Goal: Use online tool/utility: Utilize a website feature to perform a specific function

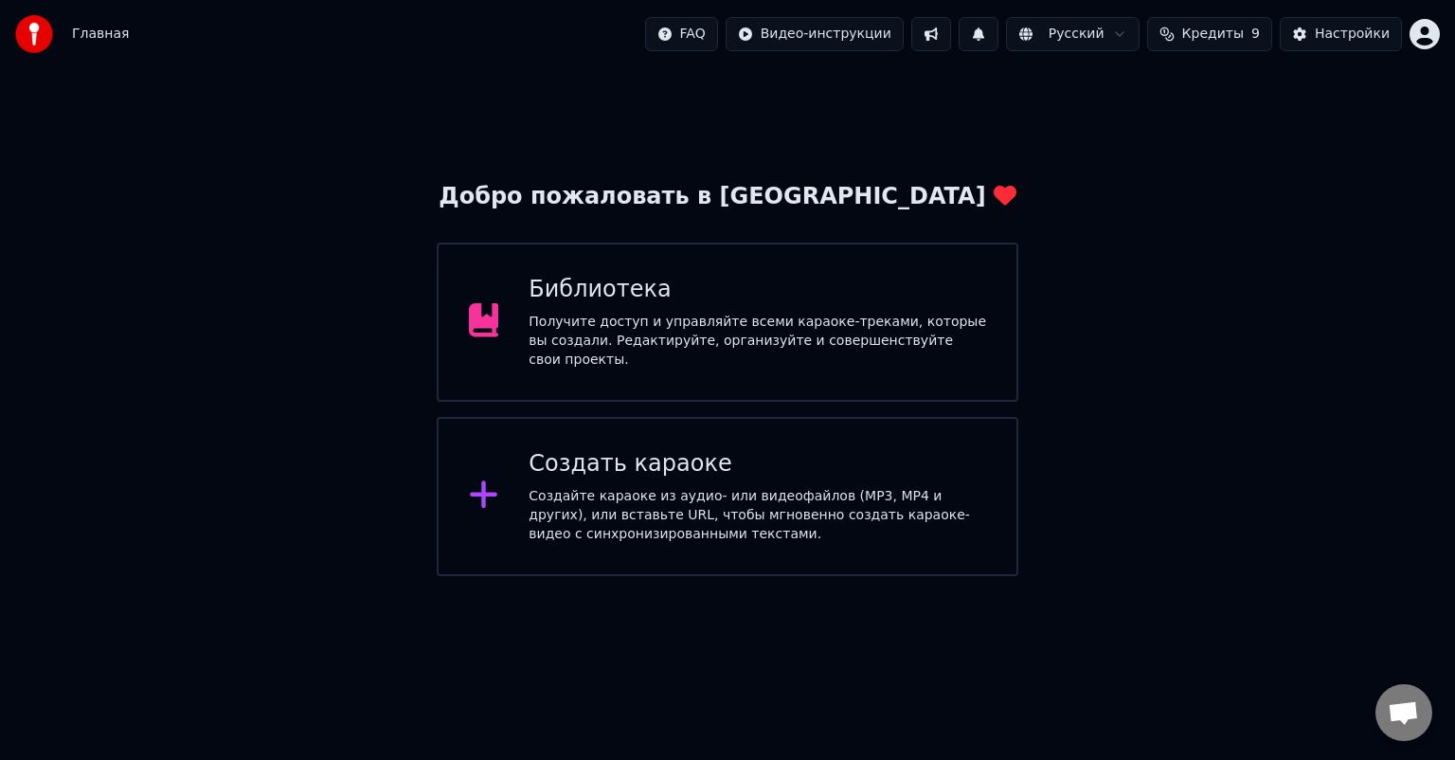
click at [674, 487] on div "Создайте караоке из аудио- или видеофайлов (MP3, MP4 и других), или вставьте UR…" at bounding box center [756, 515] width 457 height 57
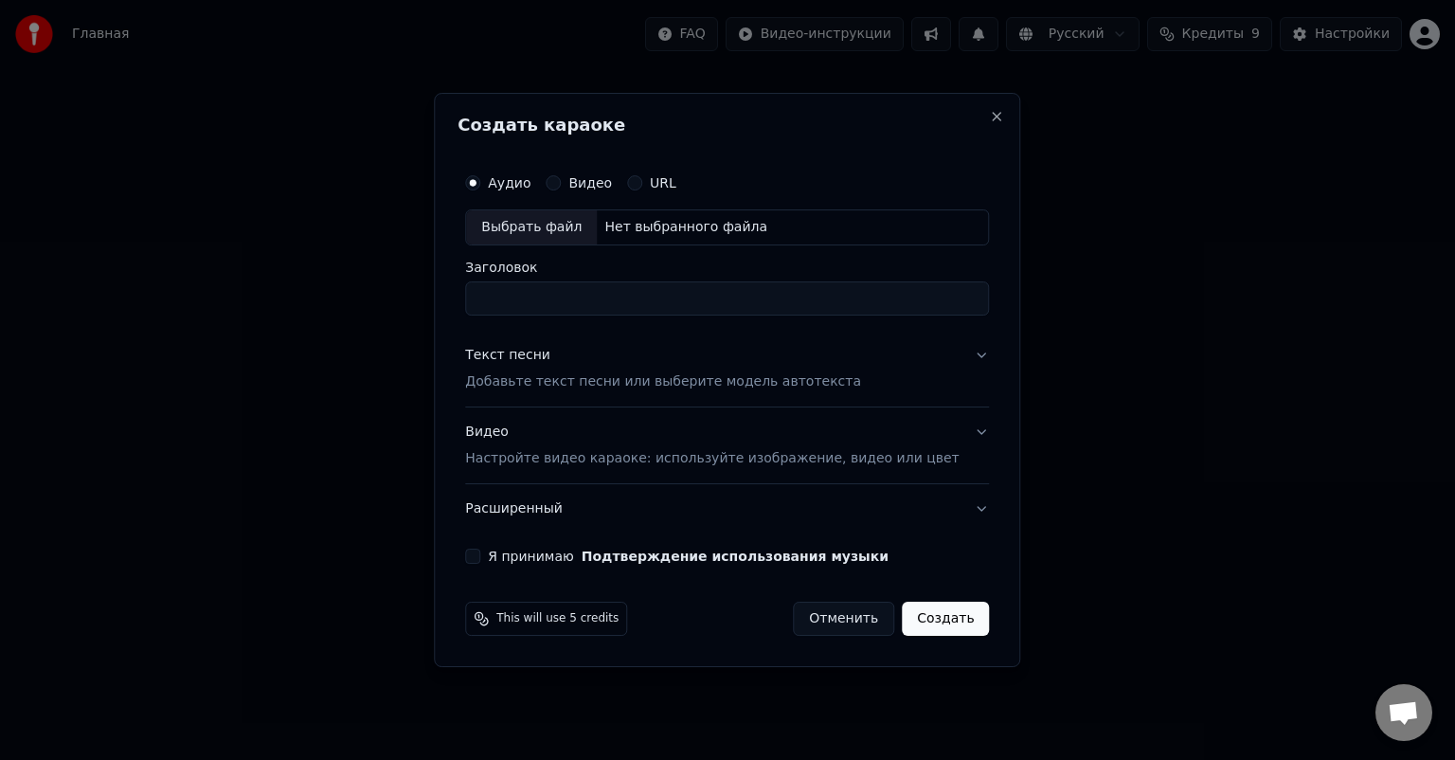
click at [551, 231] on div "Выбрать файл" at bounding box center [531, 227] width 131 height 34
type input "**********"
click at [553, 227] on div "Выбрать файл" at bounding box center [531, 227] width 131 height 34
click at [564, 383] on p "Добавьте текст песни или выберите модель автотекста" at bounding box center [663, 381] width 396 height 19
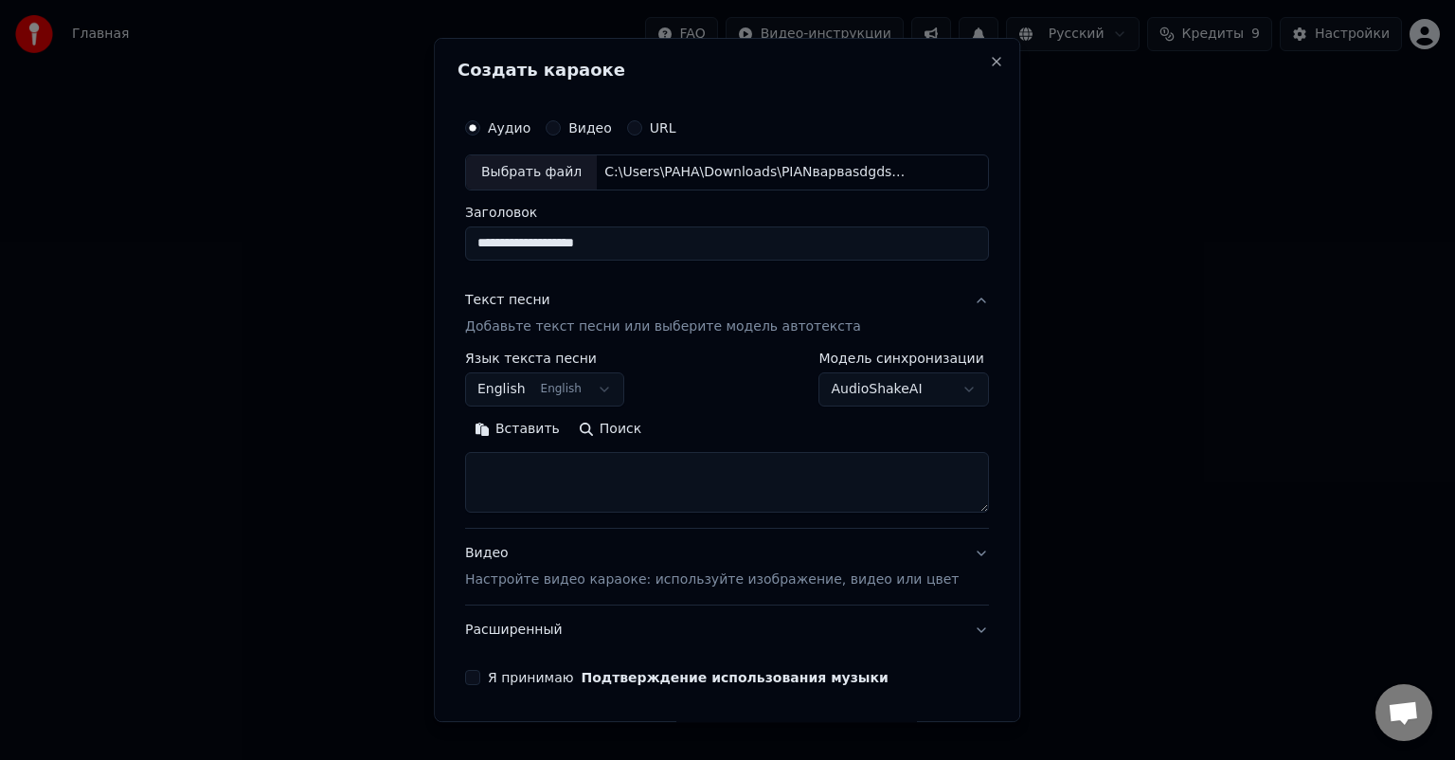
click at [628, 570] on p "Настройте видео караоке: используйте изображение, видео или цвет" at bounding box center [711, 579] width 493 height 19
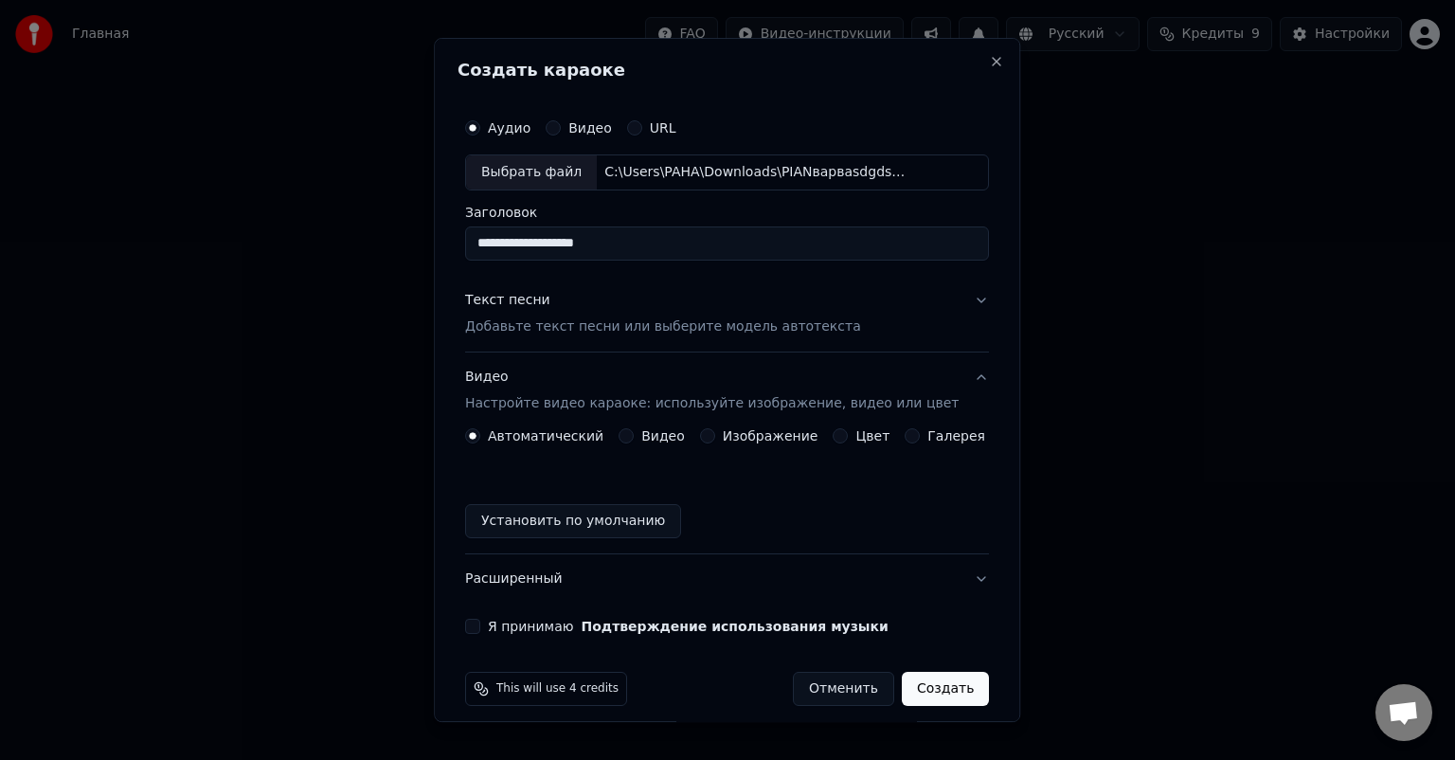
click at [833, 432] on button "Цвет" at bounding box center [840, 435] width 15 height 15
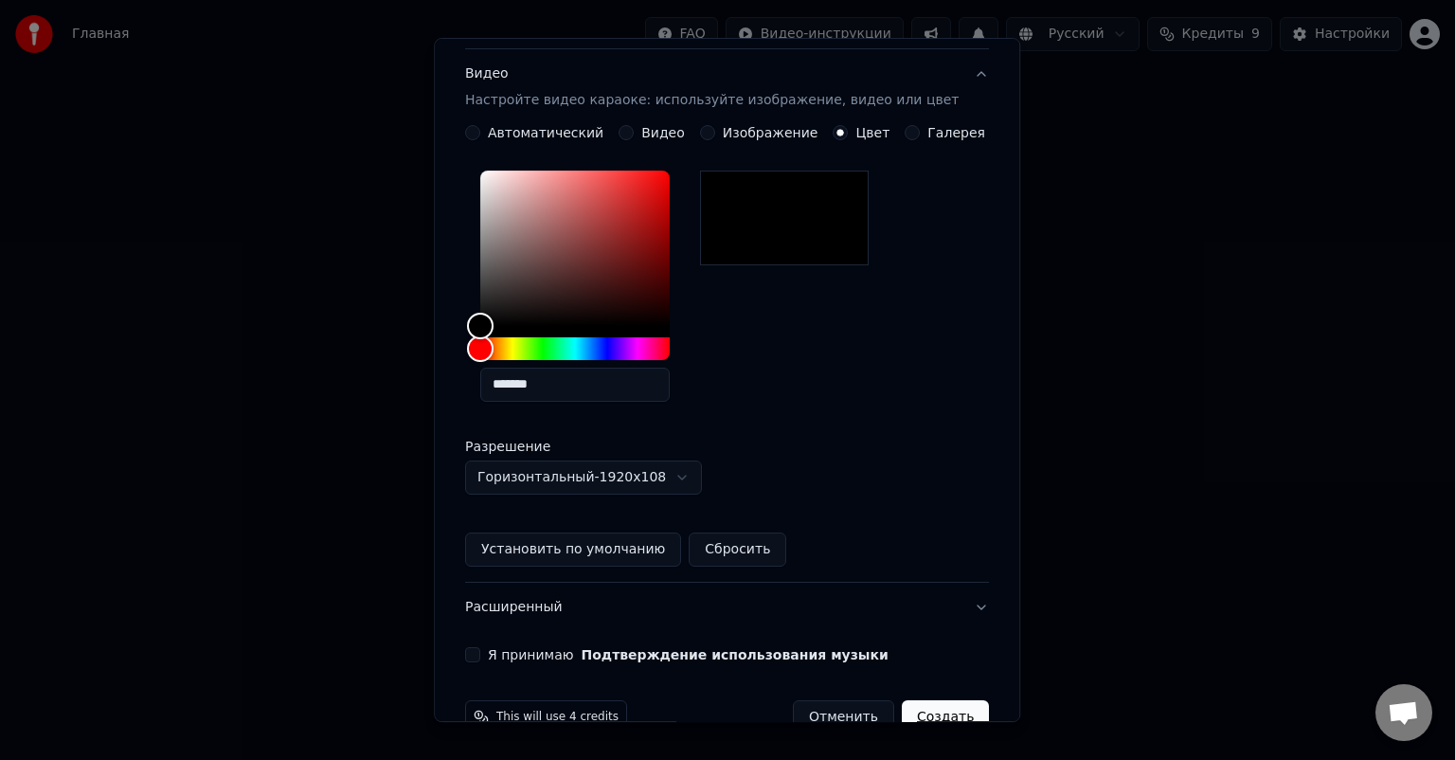
scroll to position [345, 0]
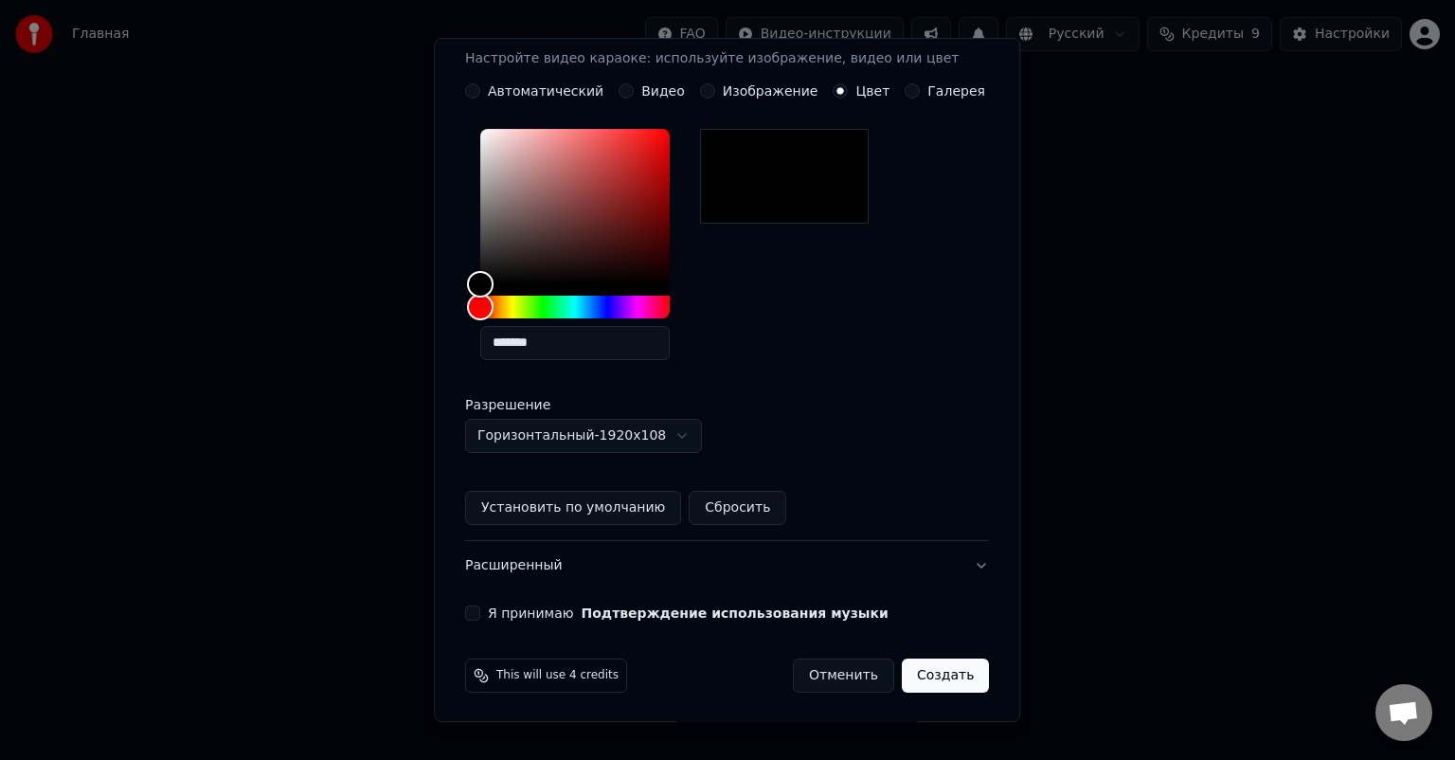
click at [500, 614] on label "Я принимаю Подтверждение использования музыки" at bounding box center [688, 612] width 401 height 13
click at [480, 614] on button "Я принимаю Подтверждение использования музыки" at bounding box center [472, 612] width 15 height 15
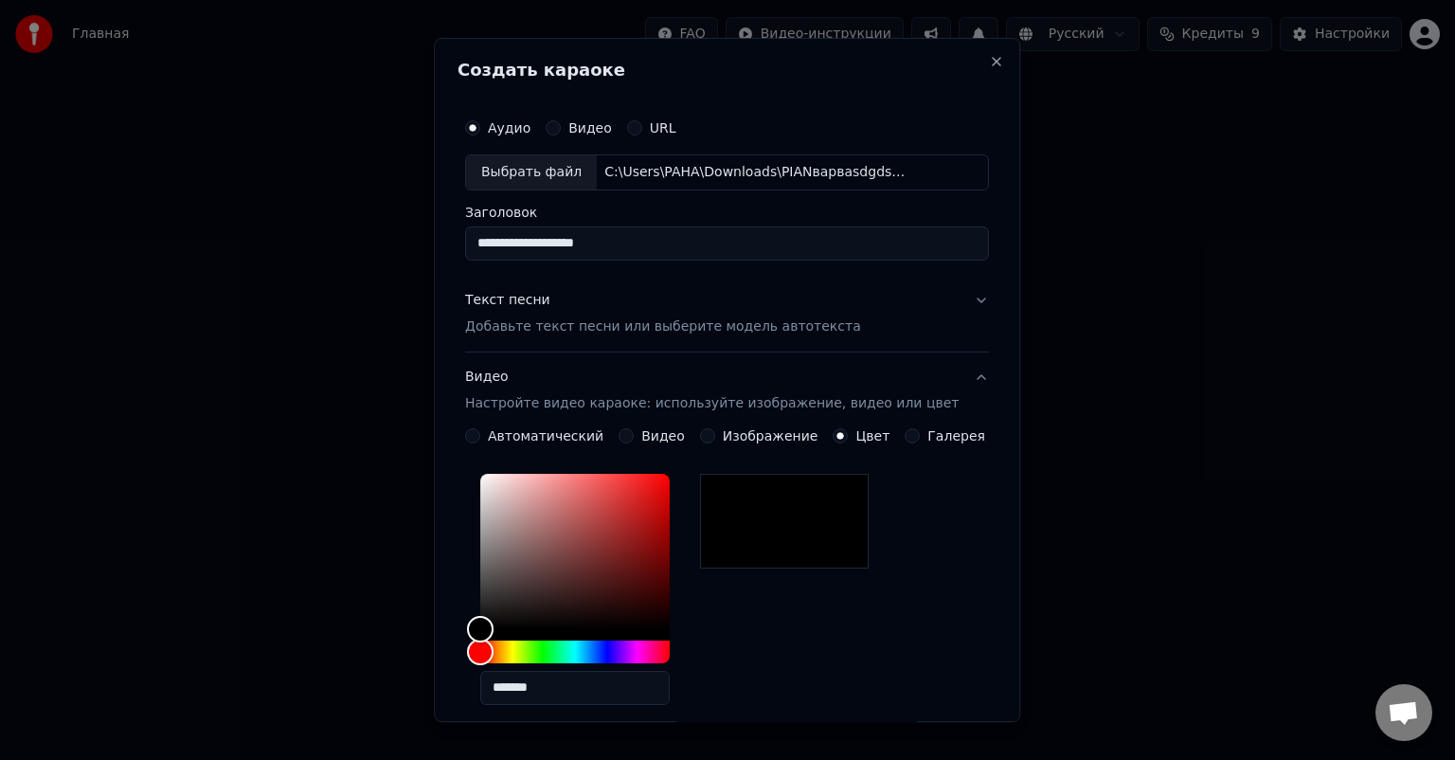
click at [573, 323] on p "Добавьте текст песни или выберите модель автотекста" at bounding box center [663, 326] width 396 height 19
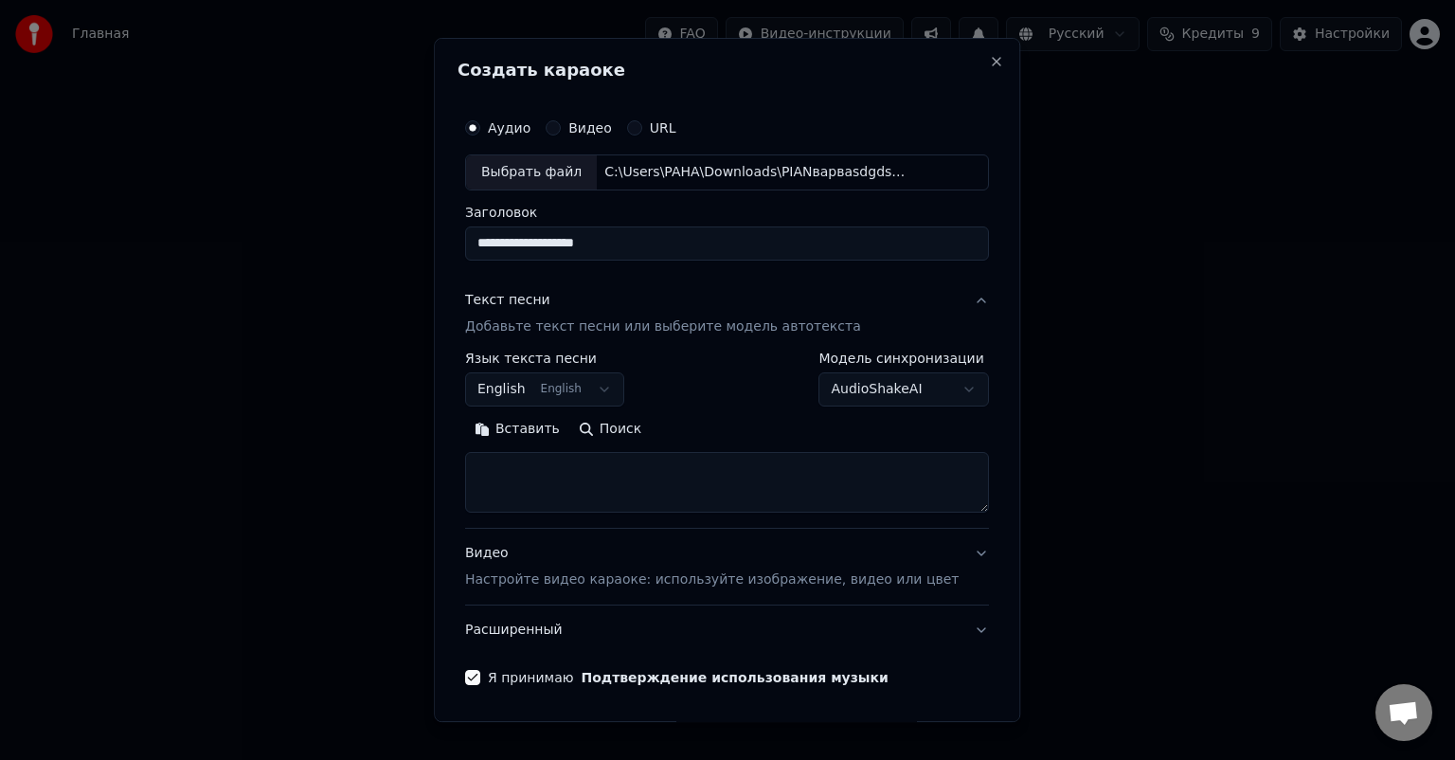
click at [609, 472] on textarea at bounding box center [727, 482] width 524 height 61
paste textarea "**********"
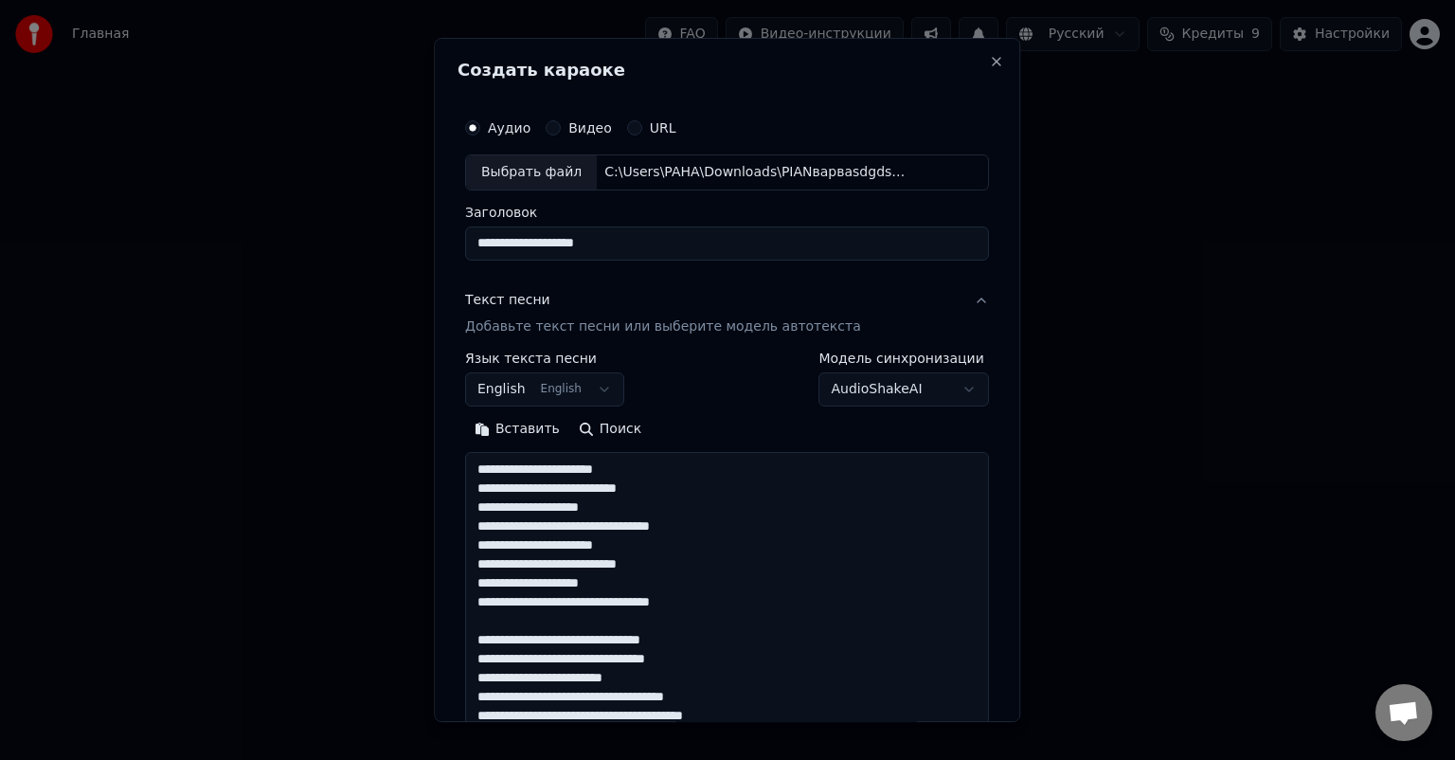
scroll to position [1253, 0]
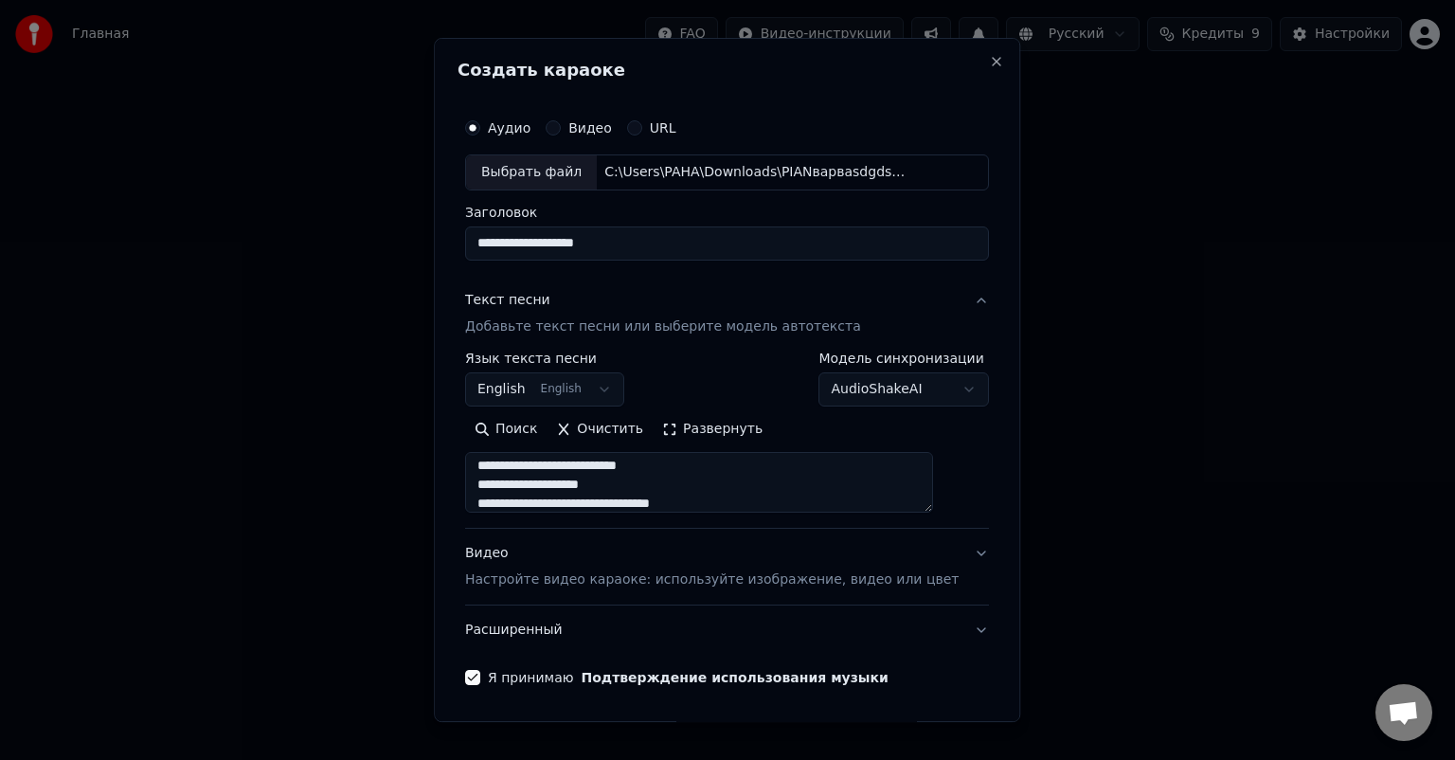
type textarea "**********"
click at [466, 492] on div "**********" at bounding box center [727, 380] width 586 height 684
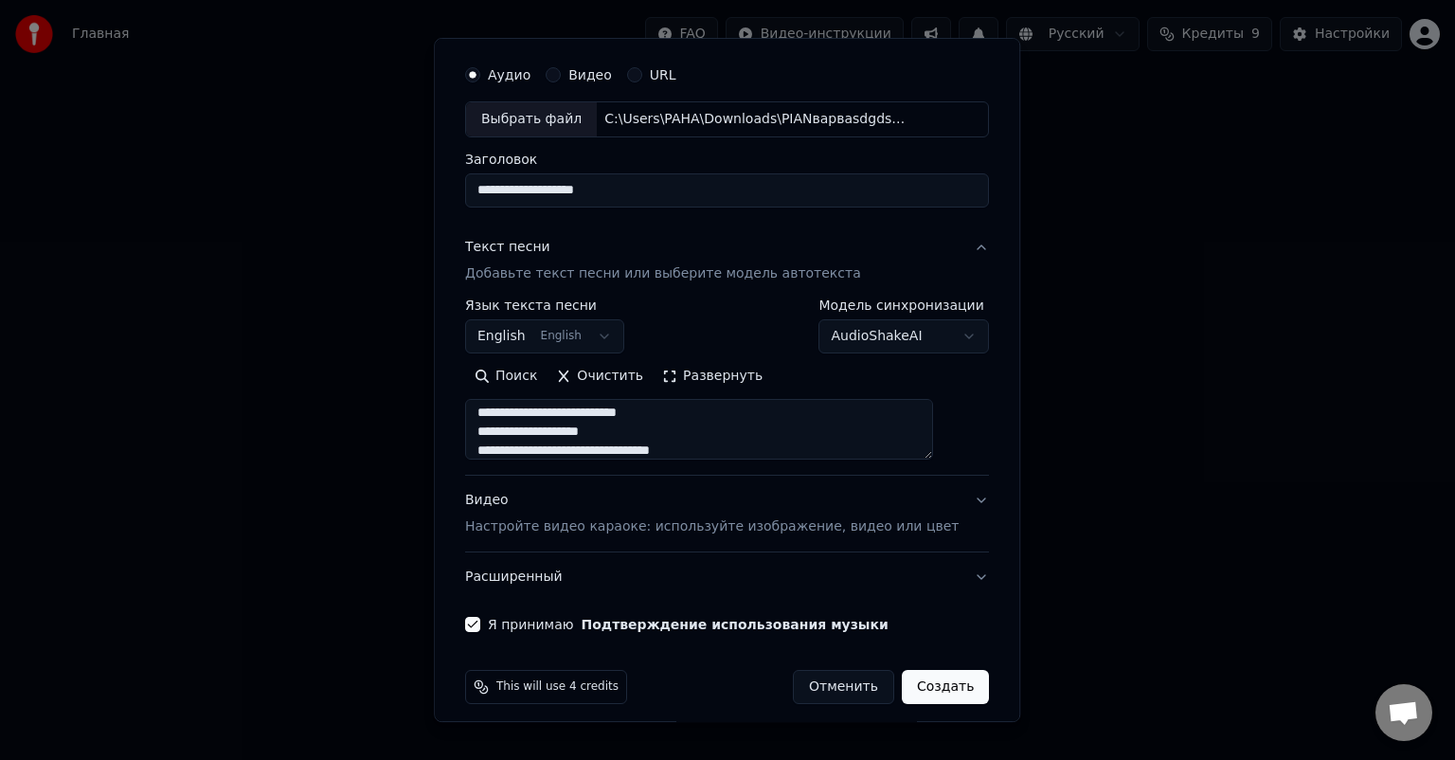
scroll to position [64, 0]
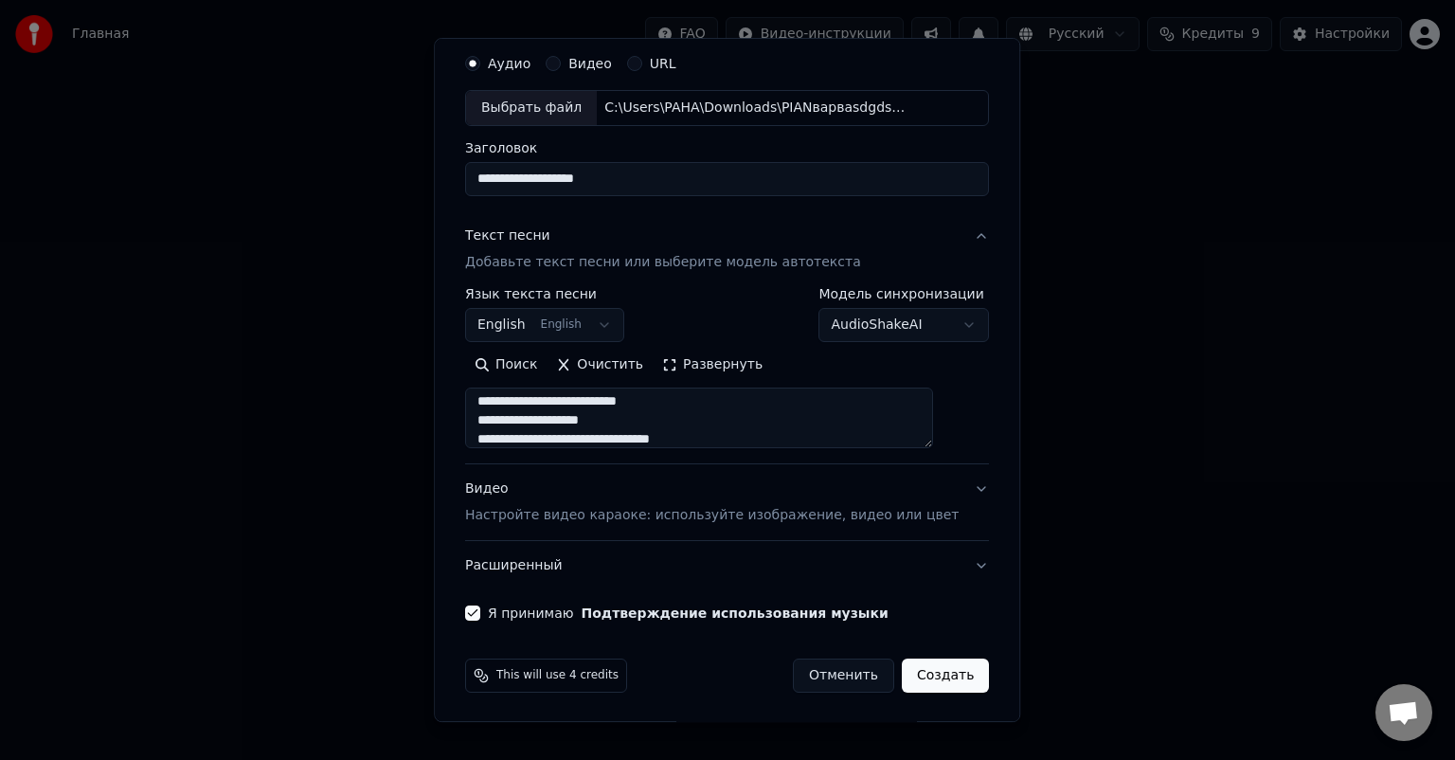
click at [908, 667] on button "Создать" at bounding box center [945, 675] width 87 height 34
select select "**"
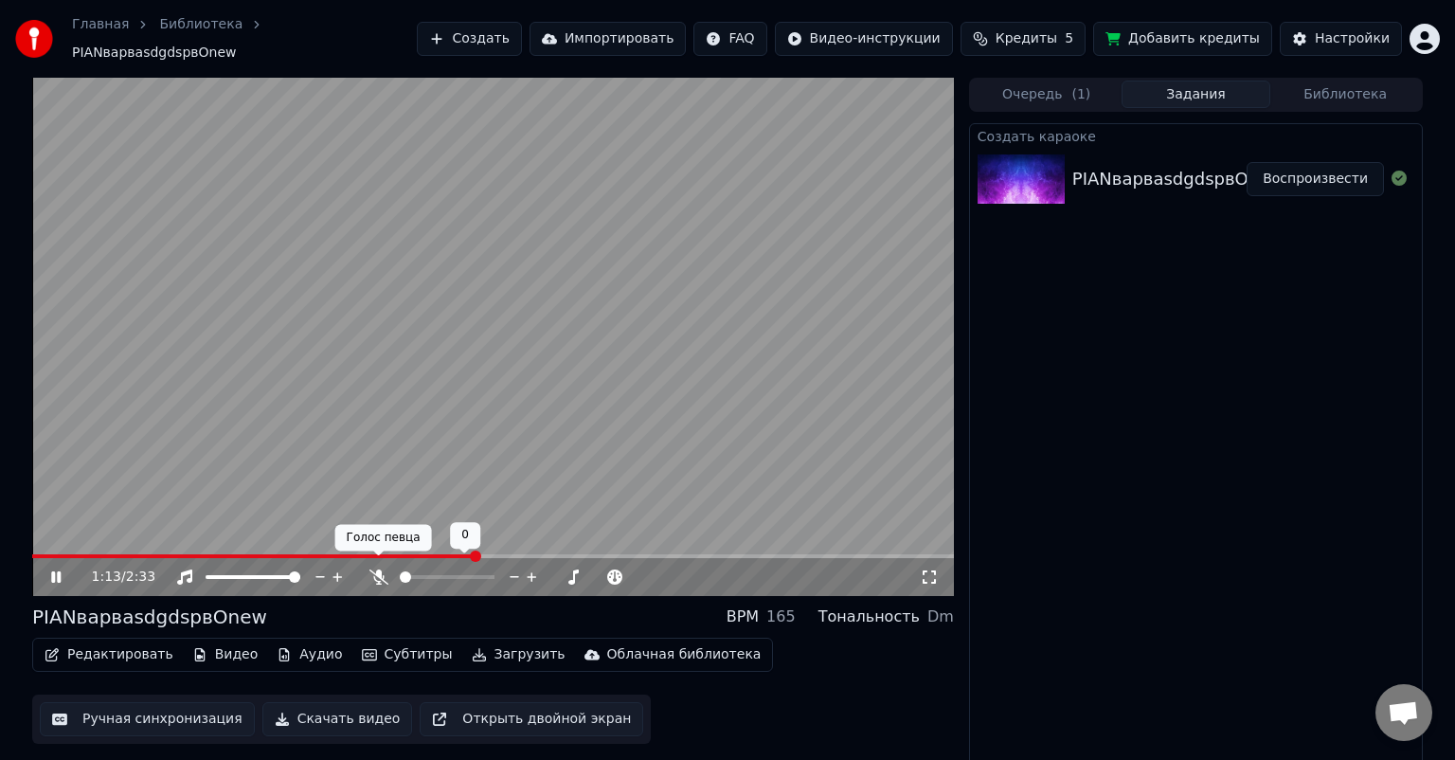
click at [381, 569] on icon at bounding box center [378, 576] width 19 height 15
click at [42, 554] on span at bounding box center [38, 556] width 12 height 4
click at [398, 544] on video at bounding box center [492, 337] width 921 height 518
click at [398, 554] on span at bounding box center [492, 556] width 921 height 4
click at [62, 576] on div "1:01 / 2:33" at bounding box center [493, 576] width 906 height 19
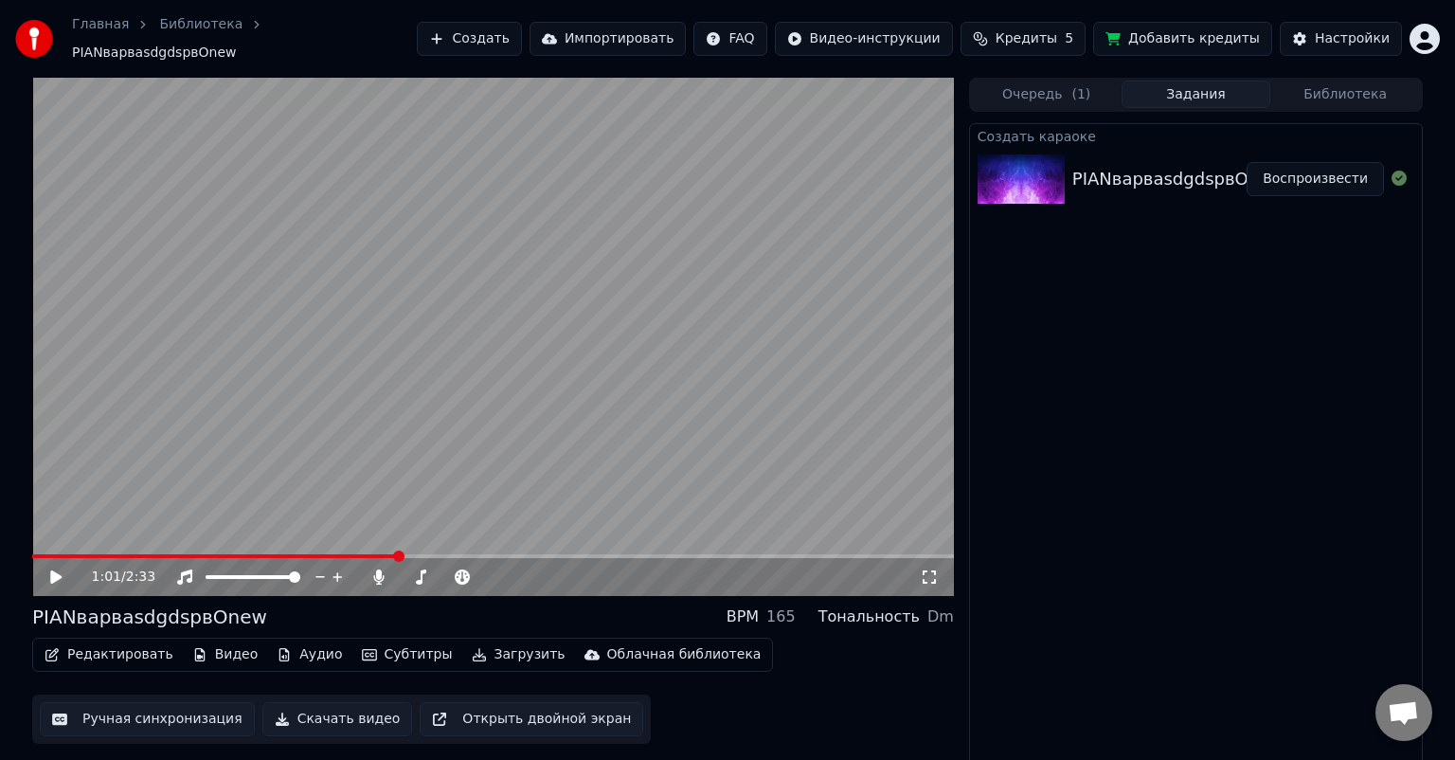
click at [57, 570] on icon at bounding box center [55, 576] width 11 height 13
click at [200, 554] on span at bounding box center [258, 556] width 452 height 4
click at [62, 570] on icon at bounding box center [69, 576] width 45 height 15
click at [823, 558] on div "0:31 / 2:33" at bounding box center [492, 577] width 921 height 38
click at [822, 554] on span at bounding box center [492, 556] width 921 height 4
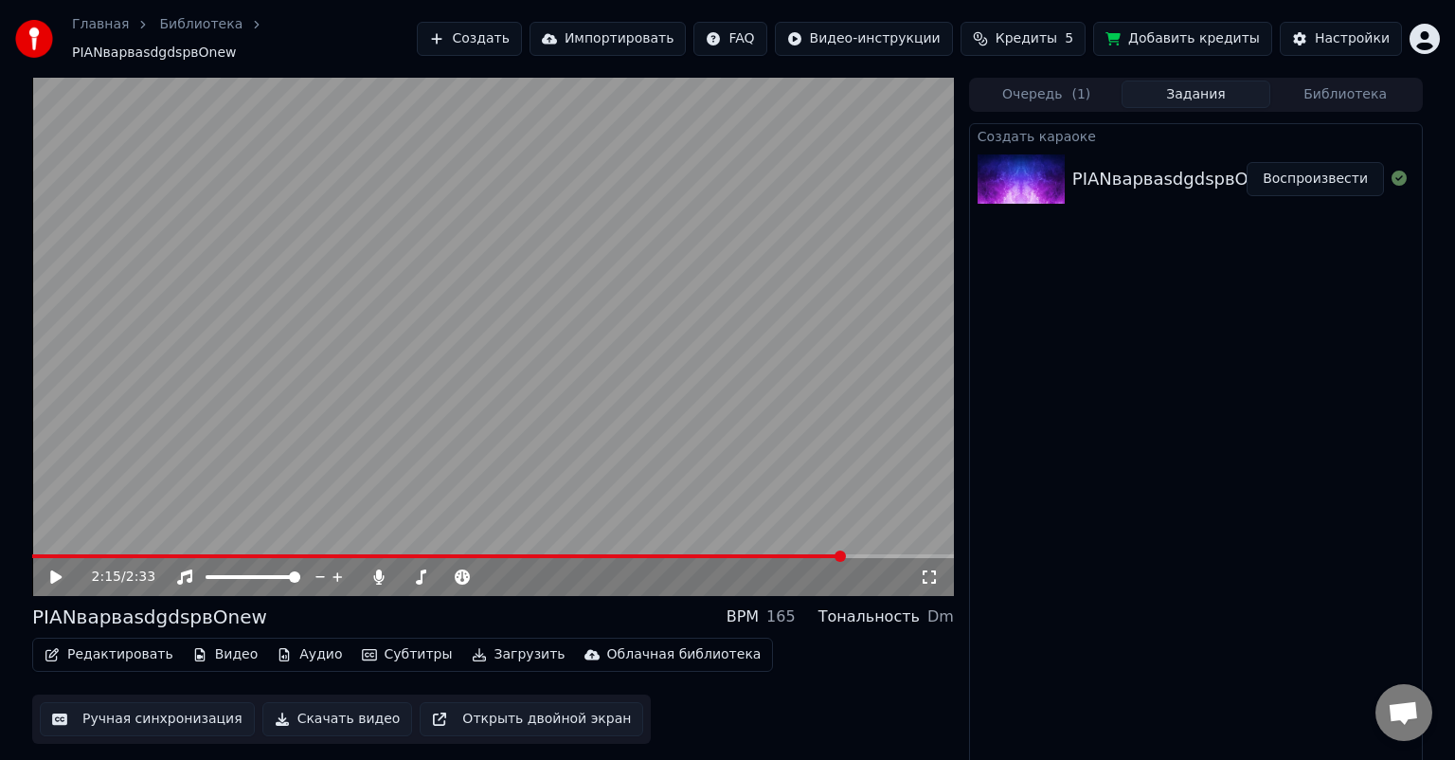
click at [468, 644] on button "Загрузить" at bounding box center [518, 654] width 109 height 27
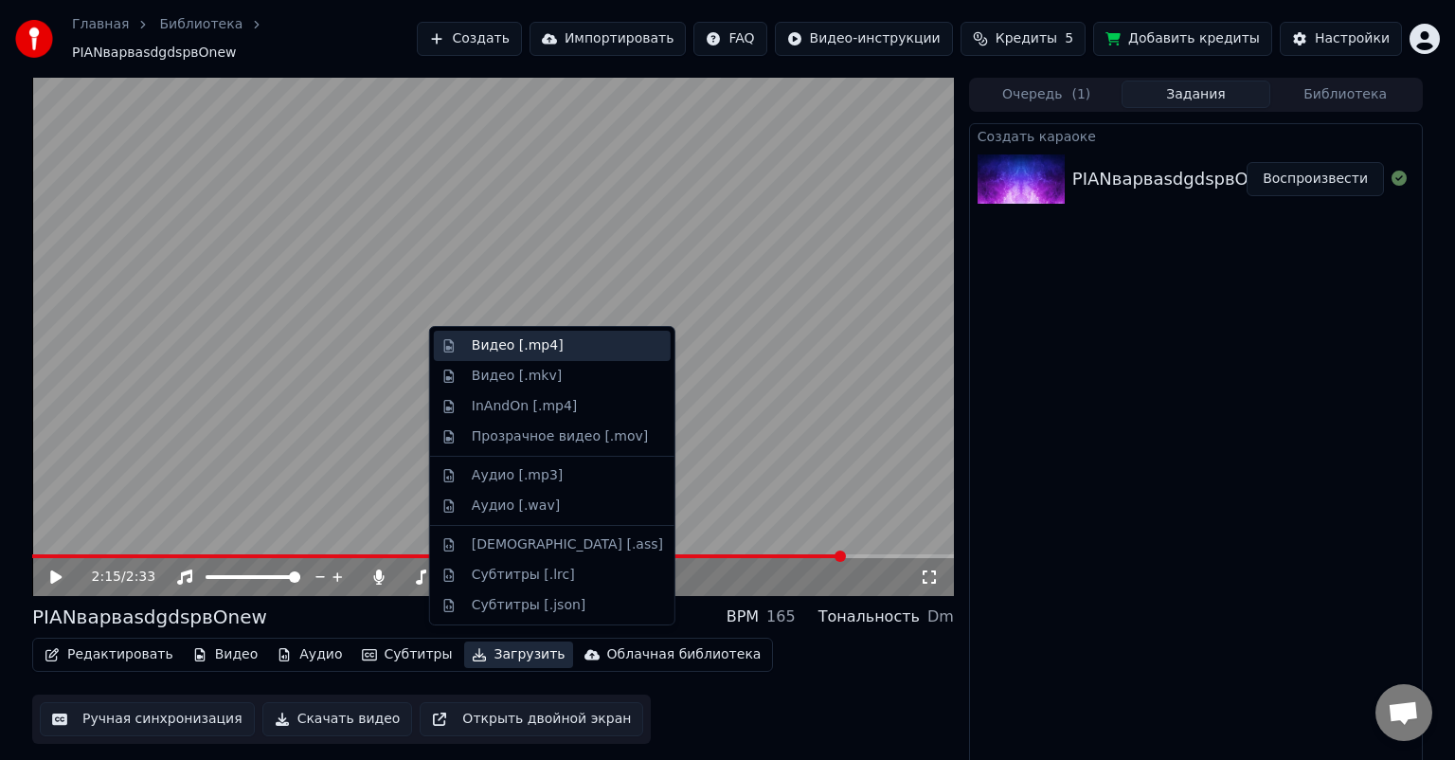
click at [523, 347] on div "Видео [.mp4]" at bounding box center [518, 345] width 92 height 19
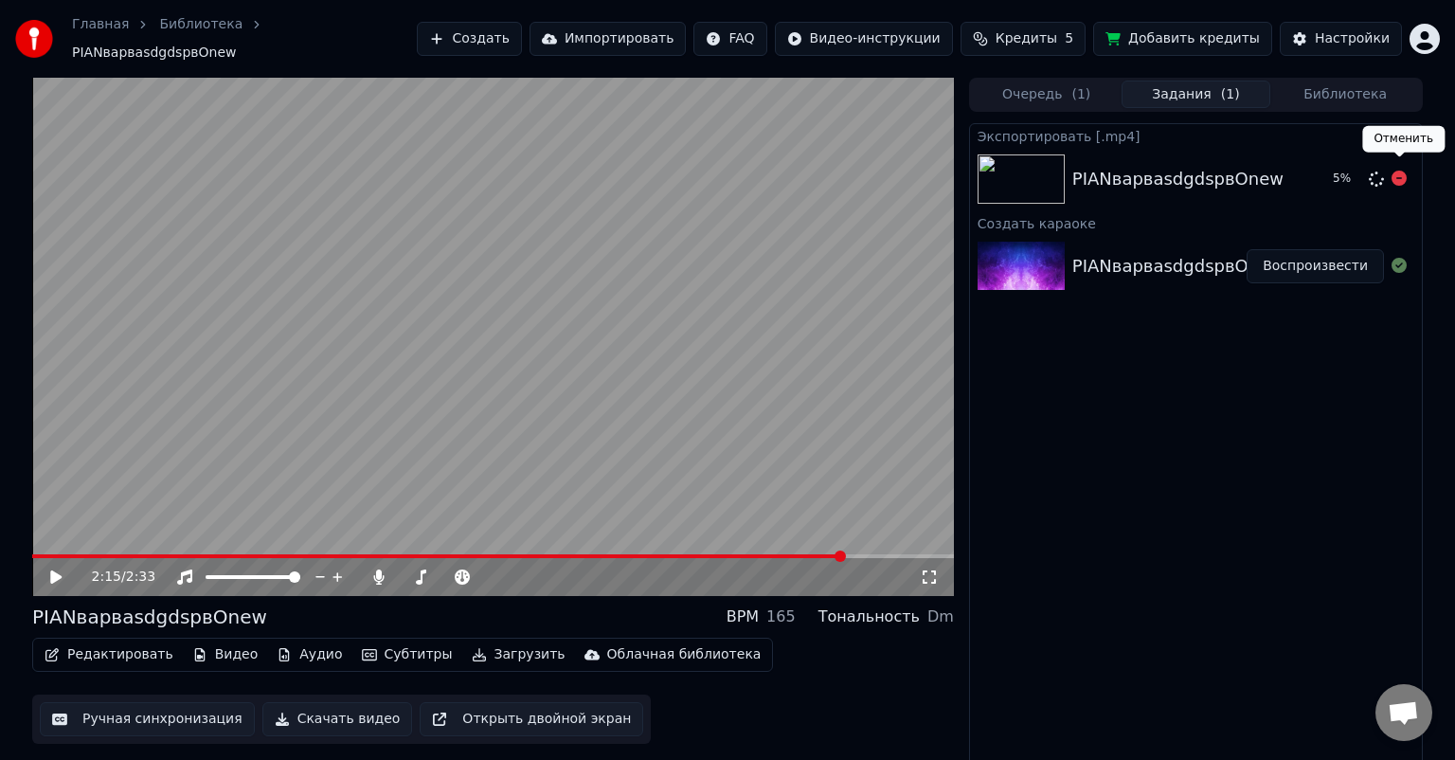
click at [1398, 170] on icon at bounding box center [1398, 177] width 15 height 15
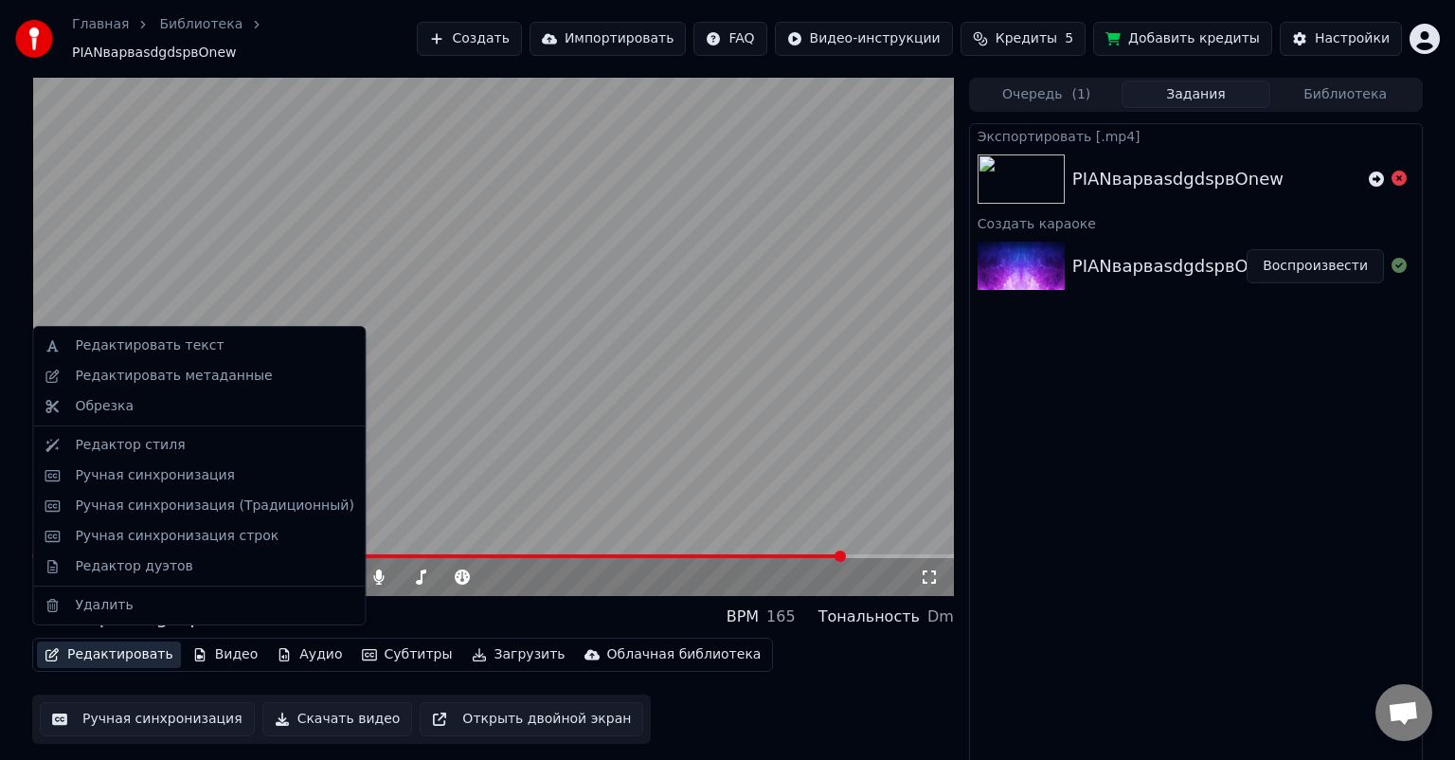
click at [105, 646] on button "Редактировать" at bounding box center [109, 654] width 144 height 27
click at [160, 438] on div "Редактор стиля" at bounding box center [130, 445] width 110 height 19
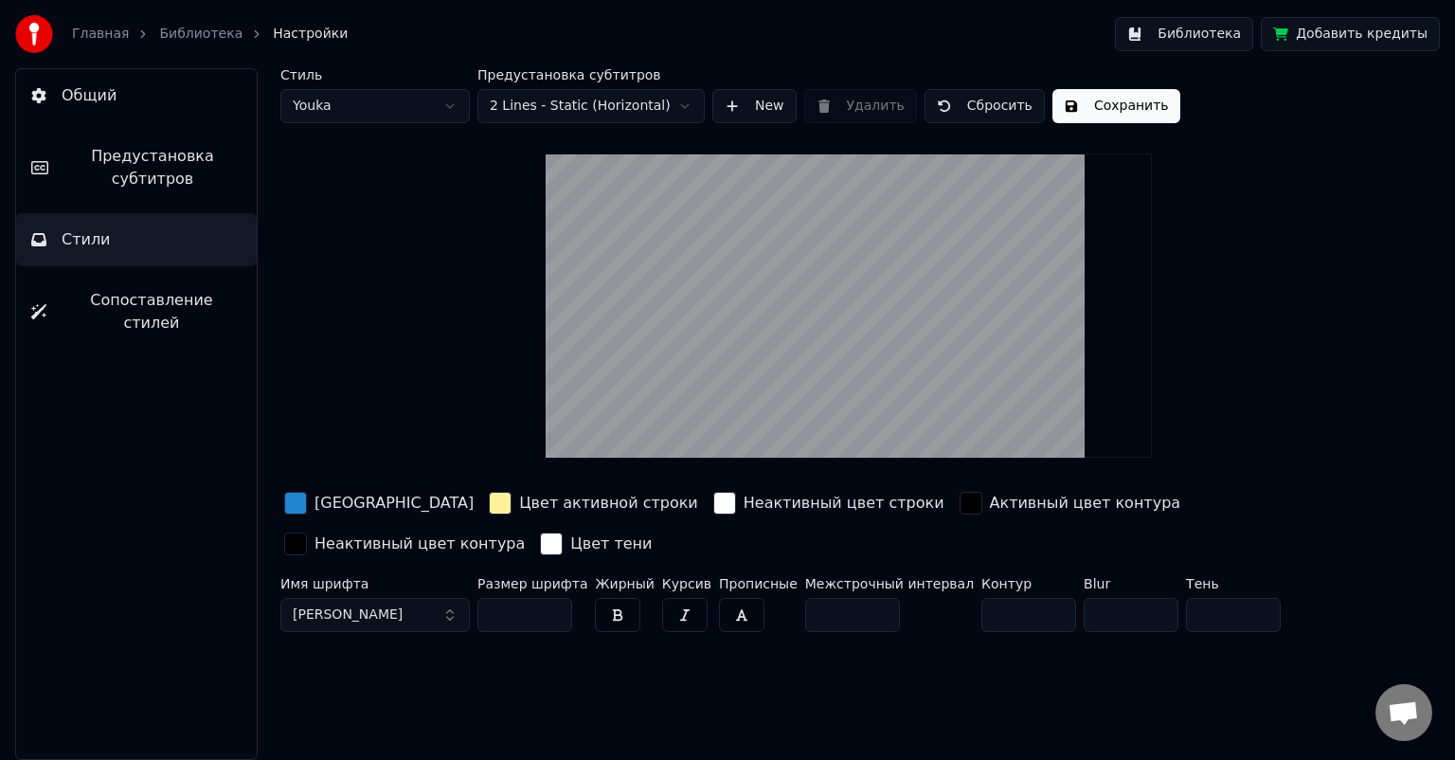
click at [489, 492] on div "button" at bounding box center [500, 503] width 23 height 23
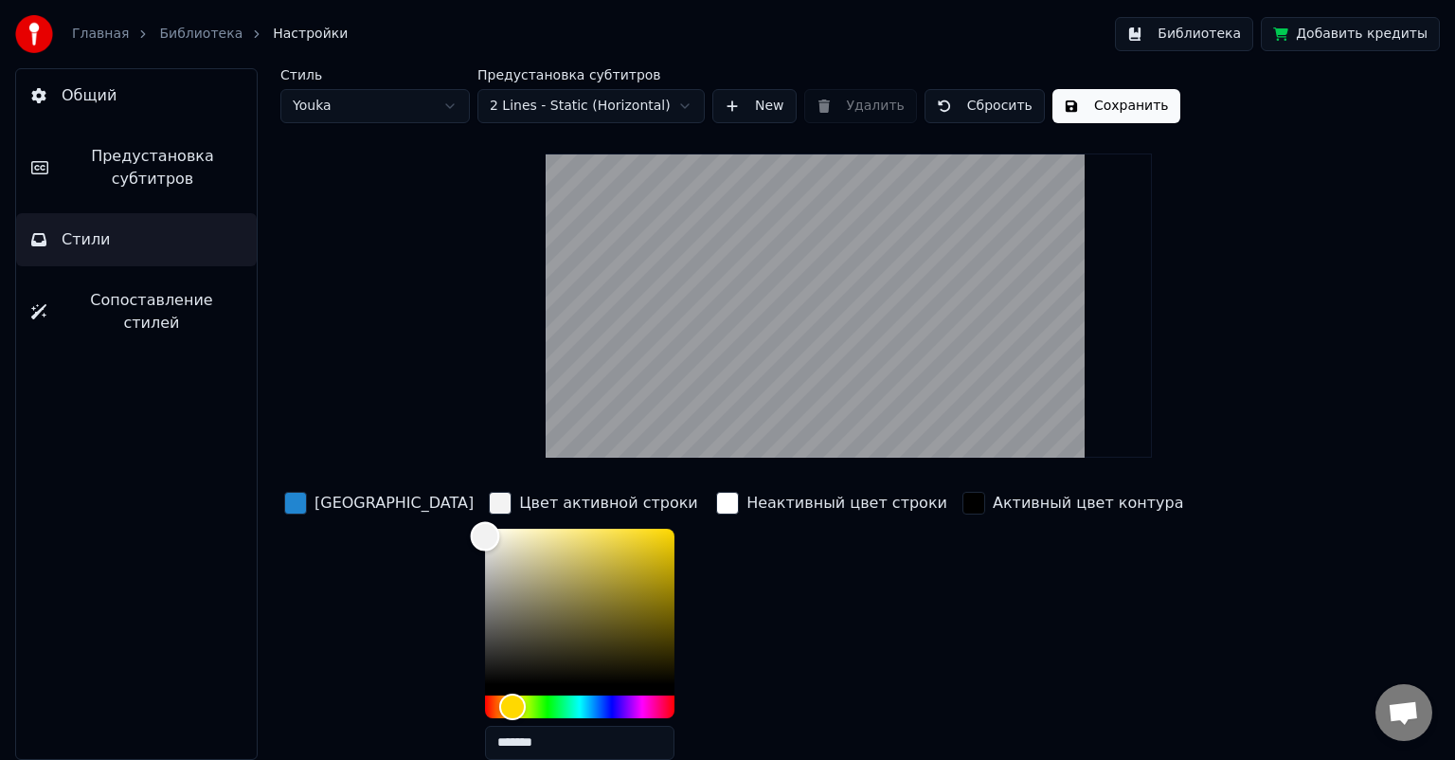
type input "*******"
drag, startPoint x: 420, startPoint y: 572, endPoint x: 389, endPoint y: 442, distance: 133.5
click at [389, 442] on div "Стиль Youka Предустановка субтитров 2 Lines - Static (Horizontal) New Удалить С…" at bounding box center [848, 480] width 1136 height 825
click at [758, 643] on div "Неактивный цвет строки" at bounding box center [831, 631] width 239 height 287
click at [1098, 110] on button "Сохранить" at bounding box center [1116, 106] width 128 height 34
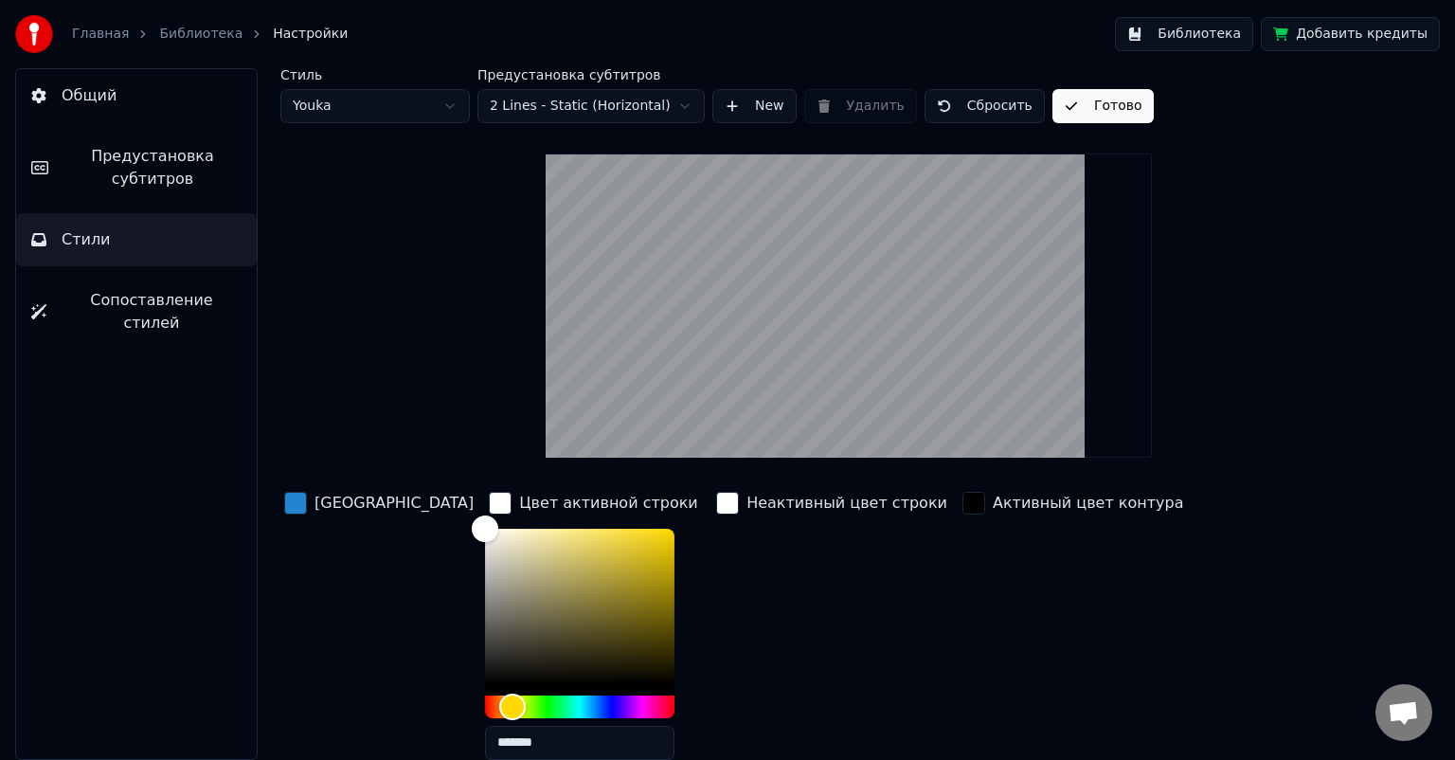
click at [1104, 112] on button "Готово" at bounding box center [1102, 106] width 101 height 34
click at [1112, 106] on button "Сохранить" at bounding box center [1116, 106] width 128 height 34
click at [197, 30] on link "Библиотека" at bounding box center [200, 34] width 83 height 19
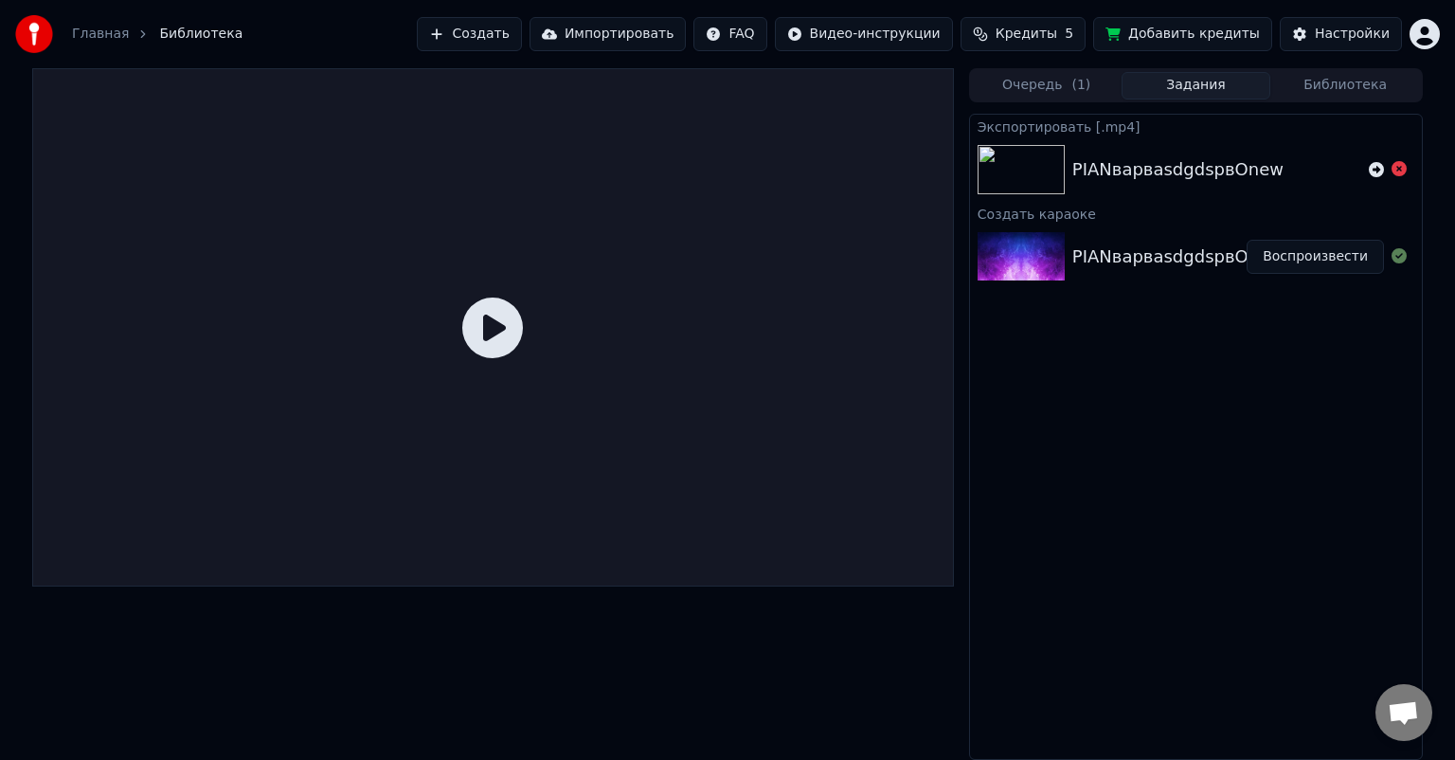
click at [1338, 250] on button "Воспроизвести" at bounding box center [1314, 257] width 137 height 34
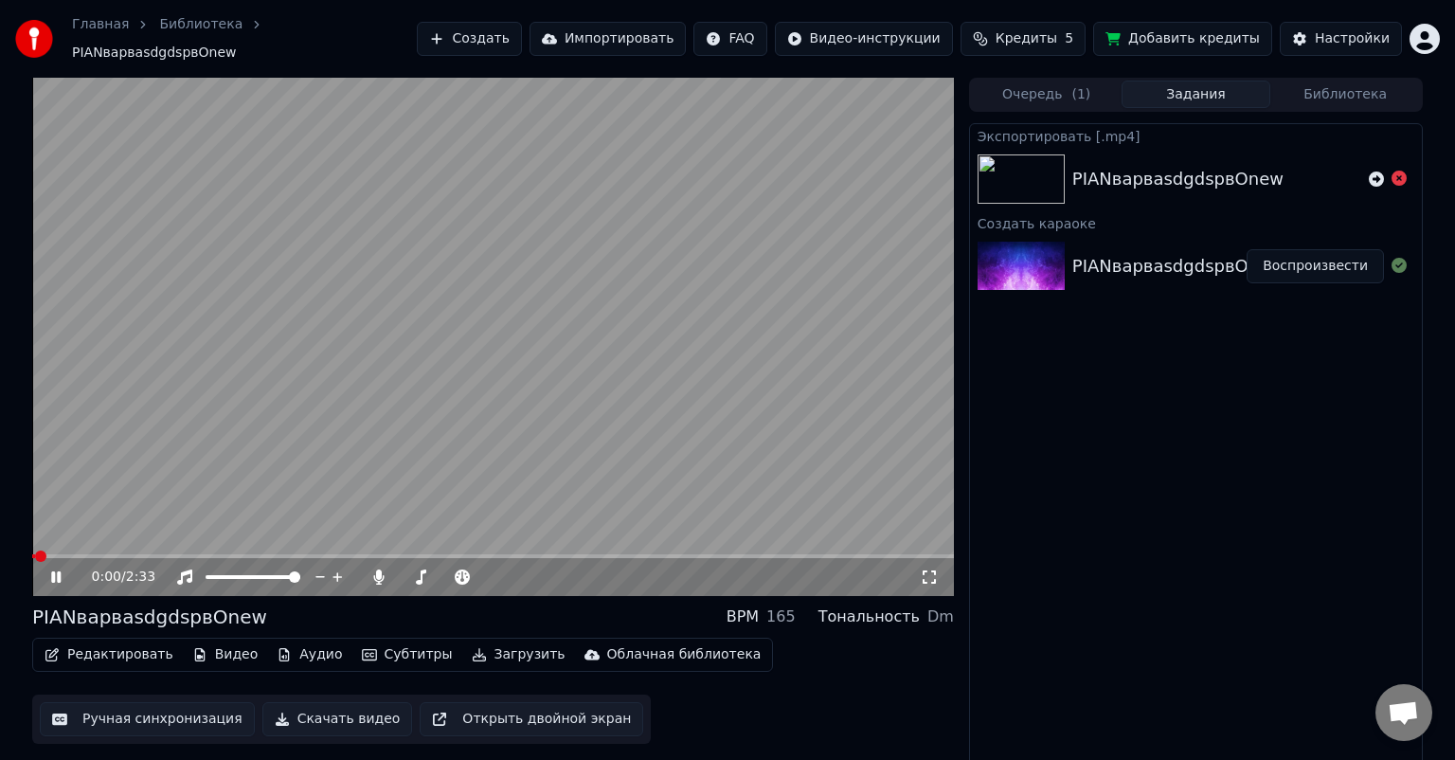
click at [464, 643] on button "Загрузить" at bounding box center [518, 654] width 109 height 27
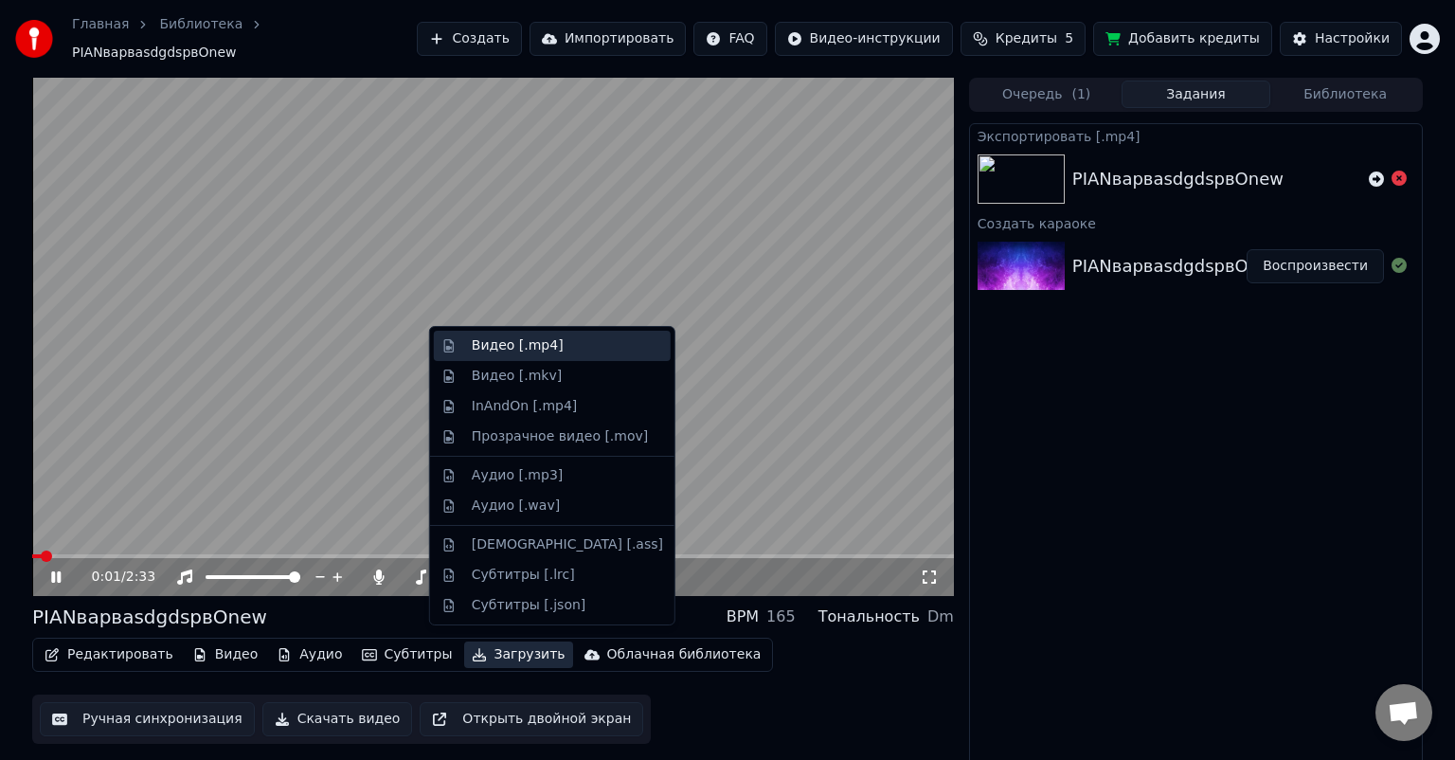
click at [515, 350] on div "Видео [.mp4]" at bounding box center [518, 345] width 92 height 19
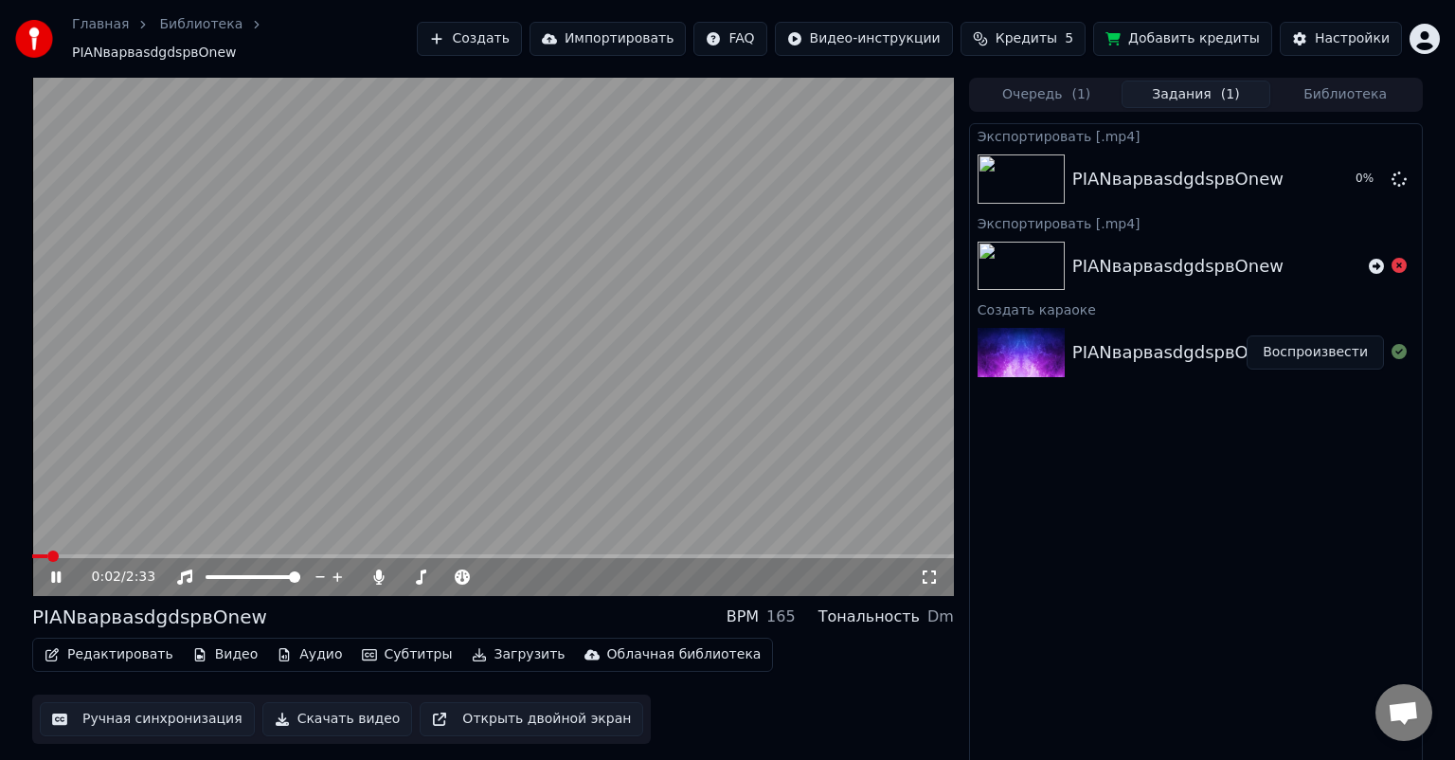
click at [64, 569] on icon at bounding box center [69, 576] width 45 height 15
click at [1326, 173] on button "Показать" at bounding box center [1335, 179] width 98 height 34
